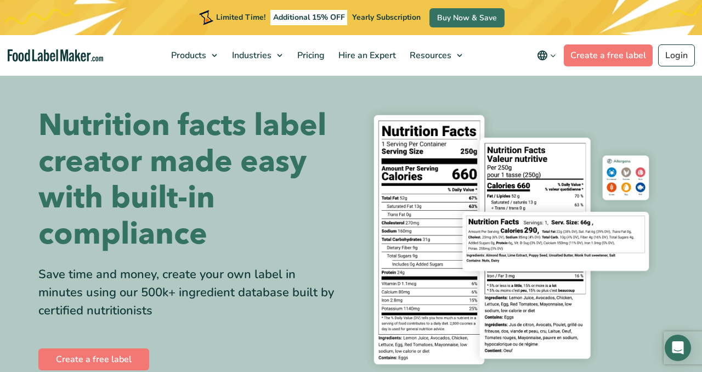
click at [402, 141] on img at bounding box center [511, 239] width 304 height 278
click at [65, 364] on link "Create a free label" at bounding box center [93, 359] width 111 height 22
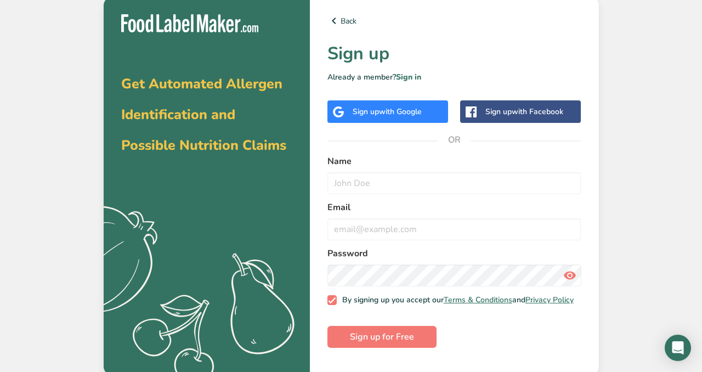
scroll to position [3, 0]
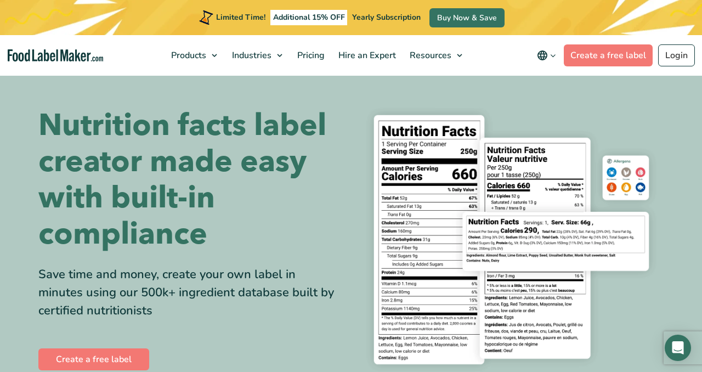
click at [496, 226] on img at bounding box center [511, 239] width 304 height 278
click at [494, 156] on img at bounding box center [511, 239] width 304 height 278
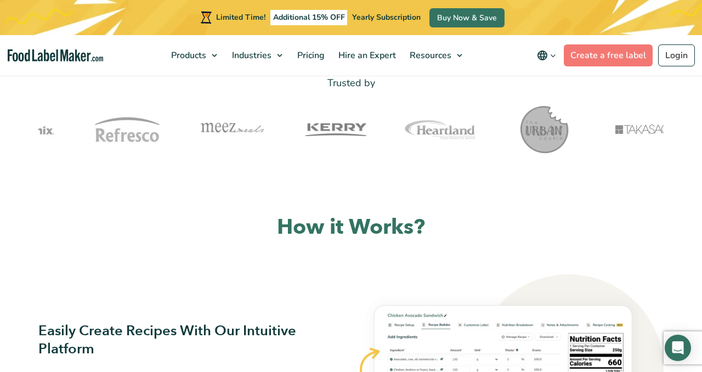
scroll to position [530, 0]
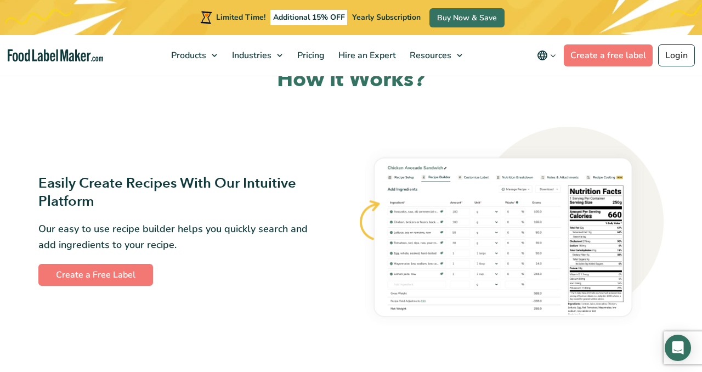
click at [420, 181] on img at bounding box center [510, 230] width 306 height 206
